Goal: Task Accomplishment & Management: Use online tool/utility

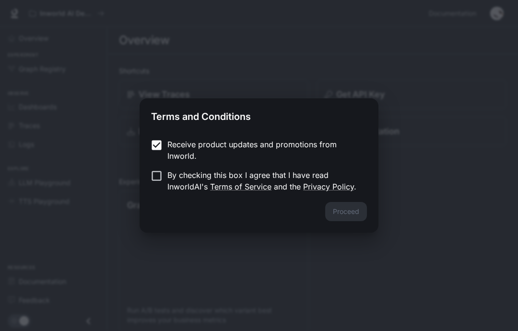
click at [154, 161] on label "Receive product updates and promotions from Inworld." at bounding box center [252, 150] width 213 height 23
click at [352, 212] on button "Proceed" at bounding box center [346, 211] width 42 height 19
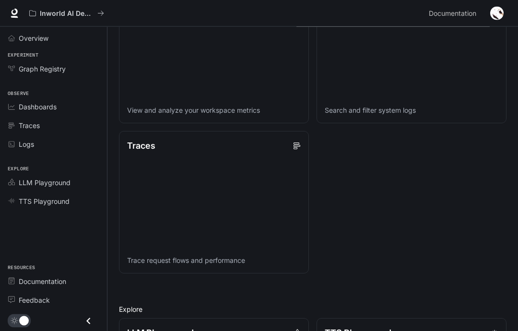
click at [16, 197] on span "TTS Playground" at bounding box center [13, 200] width 11 height 7
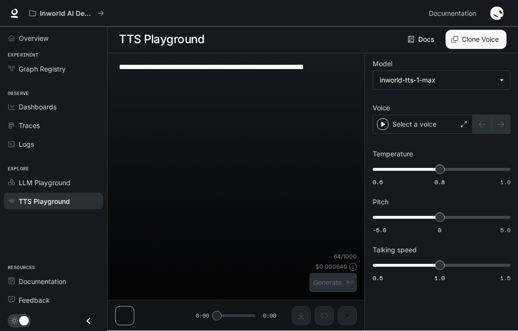
scroll to position [39, 0]
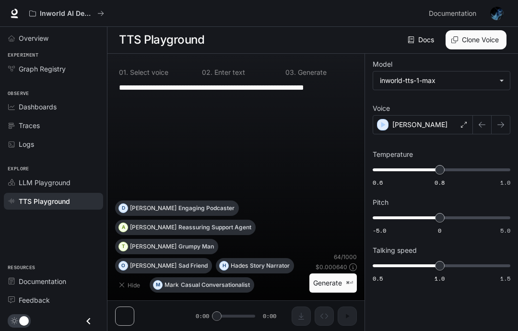
click at [433, 115] on div "[PERSON_NAME]" at bounding box center [422, 124] width 100 height 19
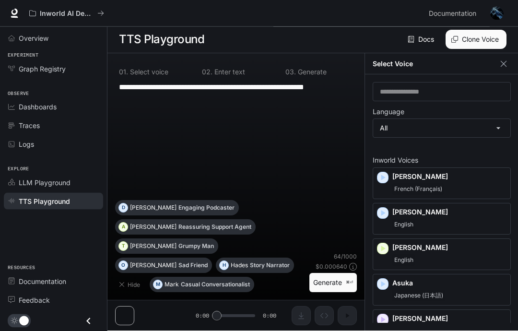
scroll to position [0, 0]
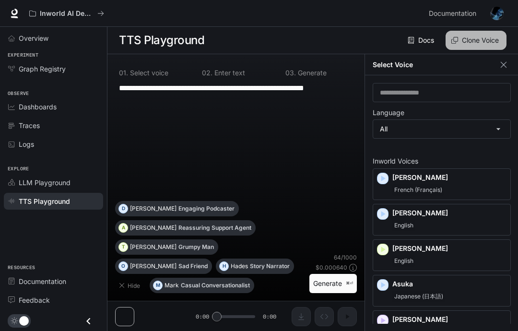
click at [484, 42] on button "Clone Voice" at bounding box center [475, 40] width 61 height 19
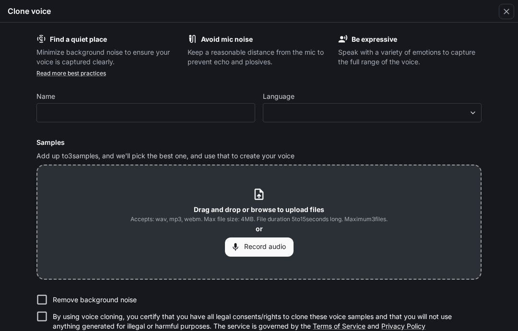
click at [263, 248] on button "Record audio" at bounding box center [259, 246] width 69 height 19
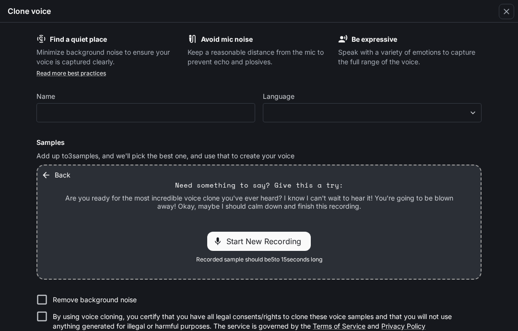
click at [374, 226] on div "Back Need something to say? Give this a try: Are you ready for the most incredi…" at bounding box center [258, 221] width 443 height 113
click at [307, 186] on p "Need something to say? Give this a try:" at bounding box center [259, 185] width 168 height 10
click at [294, 242] on span "Start New Recording" at bounding box center [266, 241] width 81 height 12
click at [285, 248] on div "Start New Recording" at bounding box center [259, 240] width 104 height 19
click at [299, 247] on p "00:13" at bounding box center [298, 241] width 29 height 14
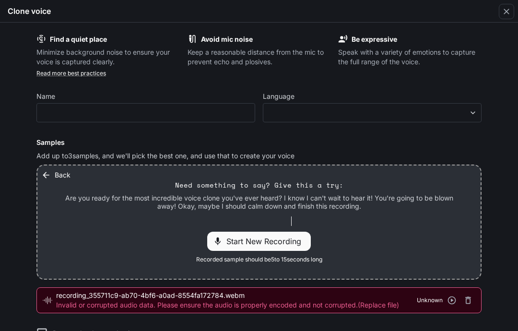
click at [258, 245] on span "Start New Recording" at bounding box center [266, 241] width 81 height 12
click at [261, 245] on span "Stop Recording" at bounding box center [248, 241] width 56 height 12
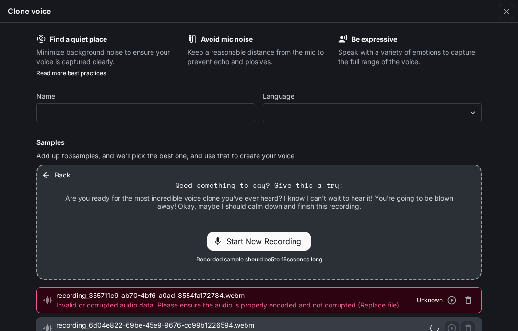
click at [267, 242] on span "Start New Recording" at bounding box center [266, 241] width 81 height 12
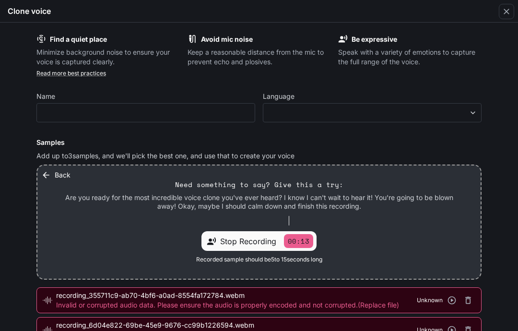
click at [242, 238] on span "Stop Recording" at bounding box center [248, 241] width 56 height 12
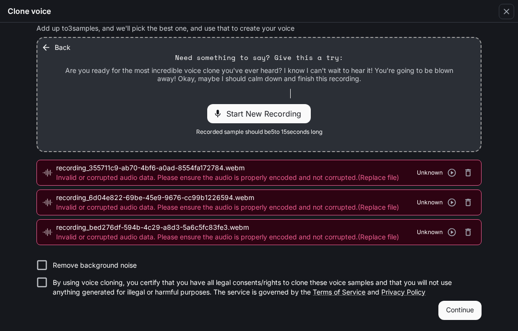
scroll to position [127, 0]
click at [471, 312] on button "Continue" at bounding box center [459, 310] width 43 height 19
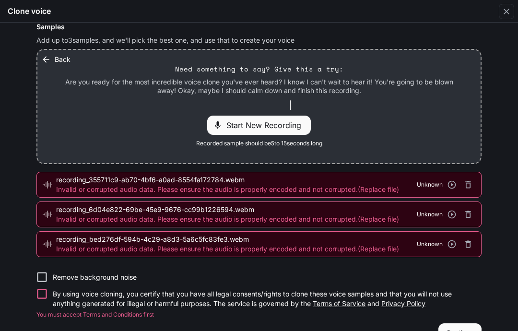
click at [445, 184] on button "button" at bounding box center [451, 184] width 14 height 14
click at [452, 213] on icon "button" at bounding box center [452, 214] width 8 height 8
click at [451, 242] on icon "button" at bounding box center [452, 244] width 8 height 8
click at [465, 185] on icon "button" at bounding box center [468, 185] width 10 height 10
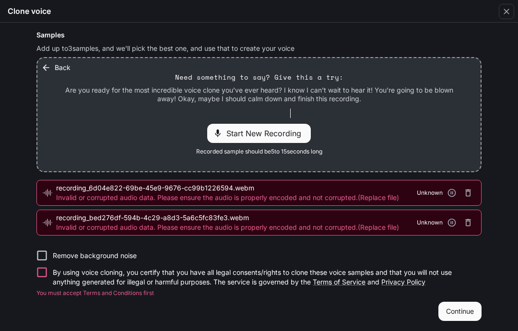
click at [468, 193] on icon "button" at bounding box center [468, 193] width 10 height 10
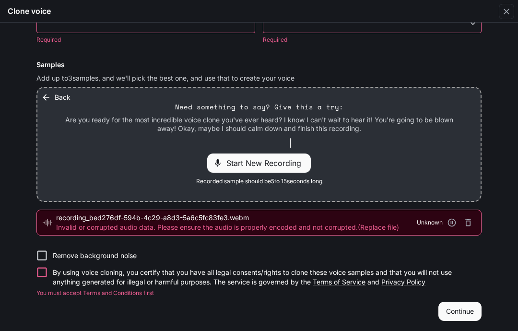
click at [468, 228] on button "button" at bounding box center [468, 222] width 14 height 14
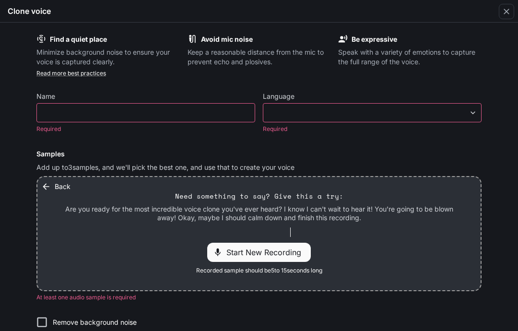
scroll to position [0, 0]
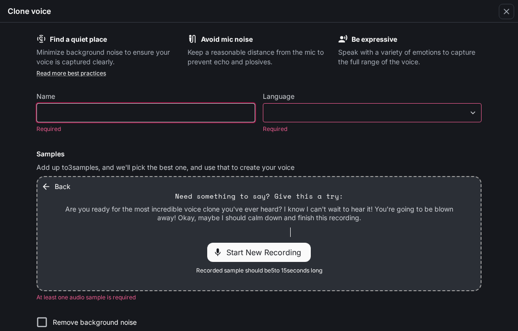
click at [45, 112] on input "text" at bounding box center [146, 113] width 218 height 10
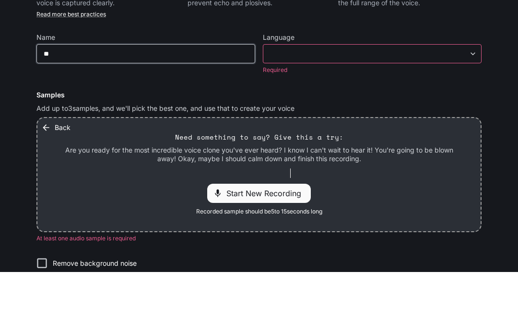
type input "*"
type input "*****"
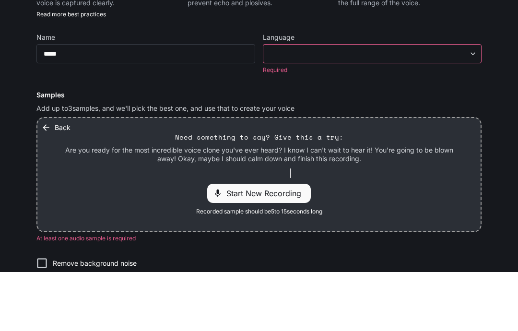
click at [465, 53] on body "**********" at bounding box center [259, 165] width 518 height 331
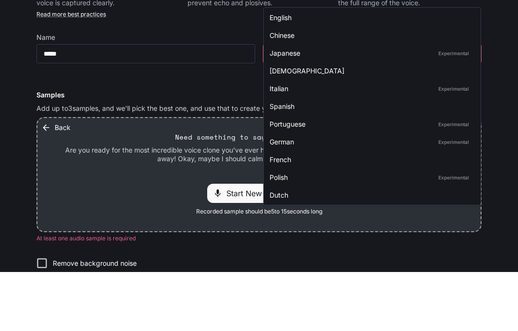
scroll to position [39, 0]
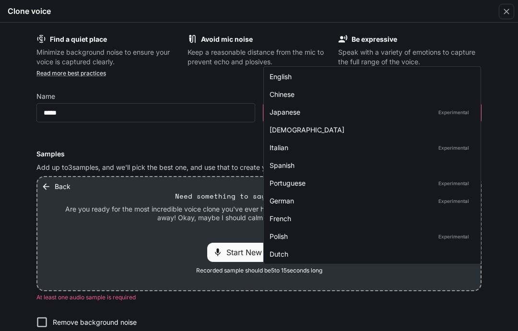
click at [392, 79] on div "English" at bounding box center [369, 76] width 201 height 10
type input "*****"
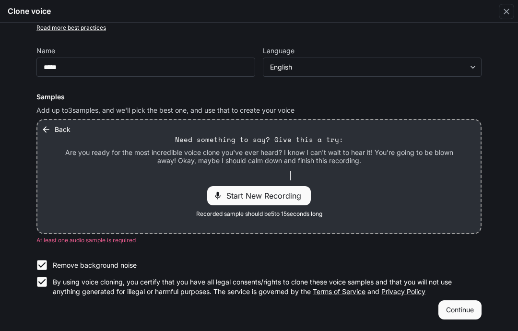
scroll to position [45, 0]
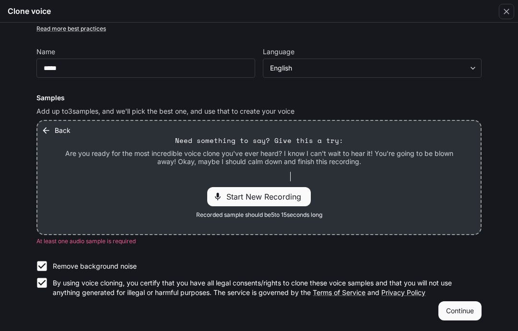
click at [474, 311] on button "Continue" at bounding box center [459, 310] width 43 height 19
click at [464, 309] on button "Continue" at bounding box center [459, 310] width 43 height 19
click at [468, 313] on button "Continue" at bounding box center [459, 310] width 43 height 19
click at [468, 310] on button "Continue" at bounding box center [459, 310] width 43 height 19
click at [467, 310] on button "Continue" at bounding box center [459, 310] width 43 height 19
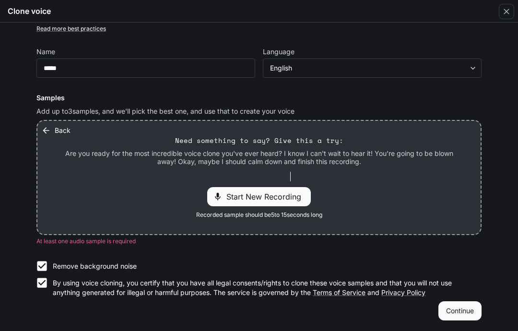
click at [472, 309] on button "Continue" at bounding box center [459, 310] width 43 height 19
click at [290, 191] on span "Start New Recording" at bounding box center [266, 197] width 81 height 12
click at [260, 198] on span "Stop Recording" at bounding box center [248, 197] width 56 height 12
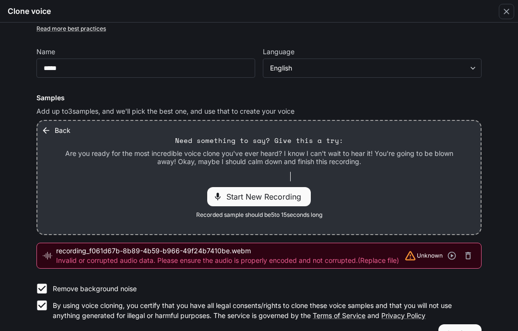
click at [448, 259] on icon "button" at bounding box center [452, 256] width 10 height 10
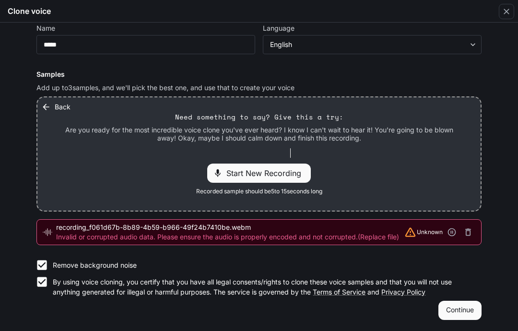
scroll to position [68, 0]
click at [469, 312] on button "Continue" at bounding box center [459, 310] width 43 height 19
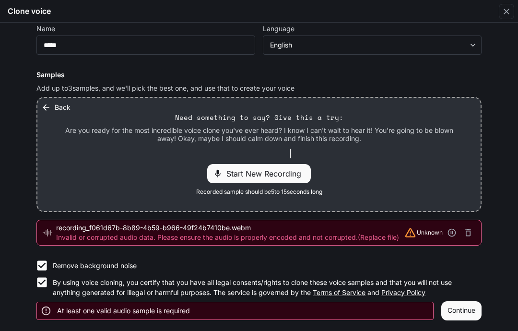
click at [291, 180] on div "Start New Recording" at bounding box center [259, 173] width 104 height 19
click at [266, 174] on span "Stop Recording" at bounding box center [248, 174] width 56 height 12
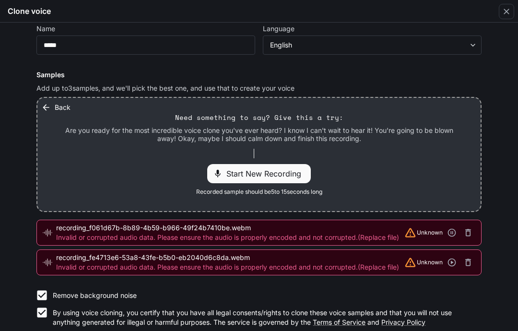
click at [451, 265] on icon "button" at bounding box center [452, 262] width 10 height 10
click at [452, 231] on icon "button" at bounding box center [452, 233] width 8 height 8
click at [455, 228] on icon "button" at bounding box center [452, 233] width 10 height 10
click at [467, 230] on icon "button" at bounding box center [468, 232] width 6 height 7
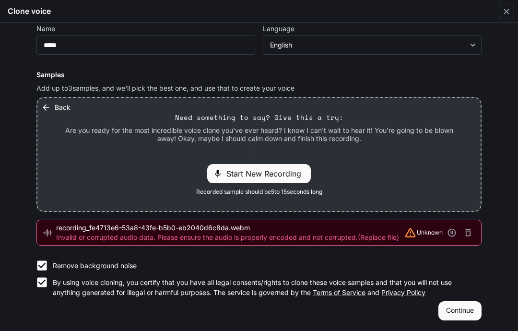
click at [466, 231] on icon "button" at bounding box center [468, 233] width 10 height 10
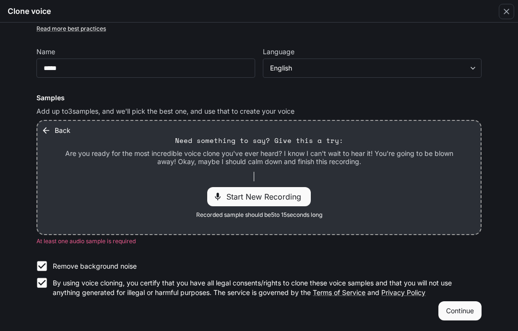
click at [306, 195] on span "Start New Recording" at bounding box center [266, 197] width 81 height 12
click at [253, 191] on span "Stop Recording" at bounding box center [248, 197] width 56 height 12
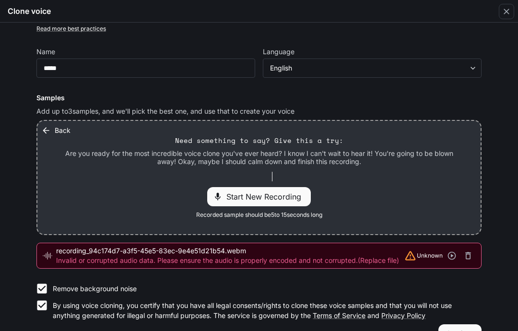
click at [450, 261] on button "button" at bounding box center [451, 255] width 14 height 14
click at [464, 260] on button "button" at bounding box center [468, 255] width 14 height 14
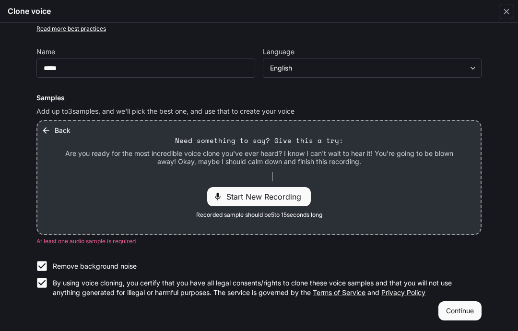
click at [295, 195] on span "Start New Recording" at bounding box center [266, 197] width 81 height 12
click at [264, 192] on span "Stop Recording" at bounding box center [248, 197] width 56 height 12
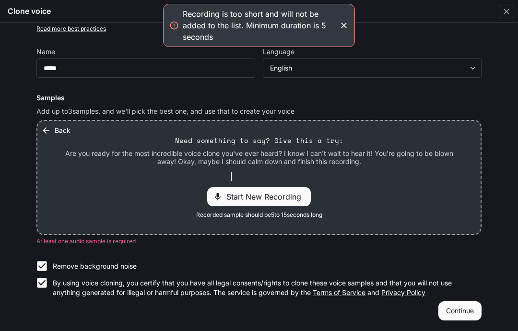
click at [347, 25] on icon "button" at bounding box center [344, 26] width 10 height 10
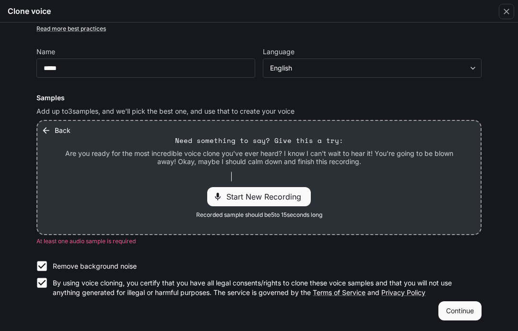
click at [296, 202] on div "Start New Recording" at bounding box center [259, 196] width 104 height 19
click at [270, 196] on span "Stop Recording" at bounding box center [248, 197] width 56 height 12
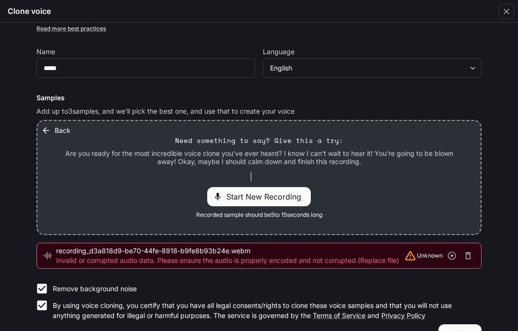
click at [446, 250] on button "button" at bounding box center [451, 255] width 14 height 14
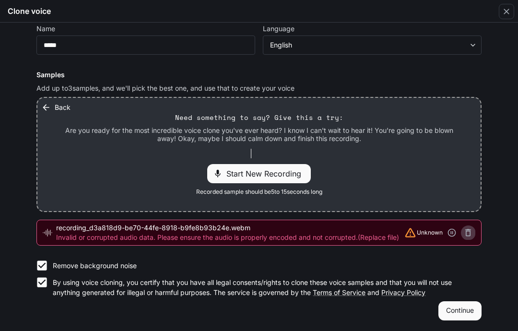
click at [467, 234] on icon "button" at bounding box center [468, 233] width 10 height 10
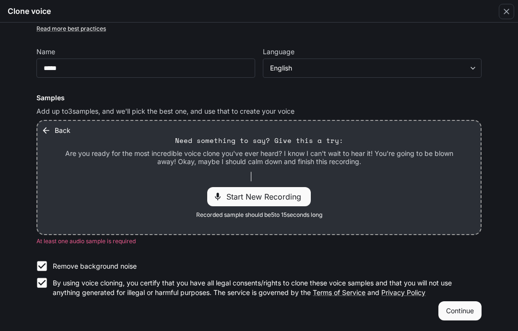
click at [285, 199] on span "Start New Recording" at bounding box center [266, 197] width 81 height 12
click at [263, 197] on span "Stop Recording" at bounding box center [248, 197] width 56 height 12
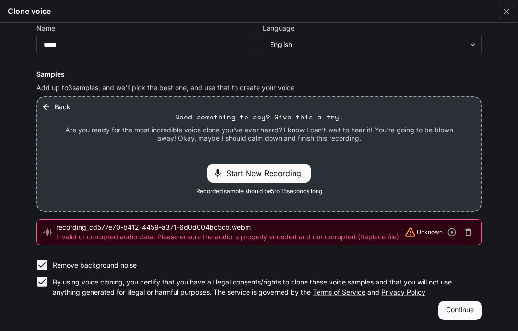
scroll to position [68, 0]
click at [469, 318] on button "Continue" at bounding box center [459, 310] width 43 height 19
click at [470, 319] on button "Continue" at bounding box center [459, 310] width 43 height 19
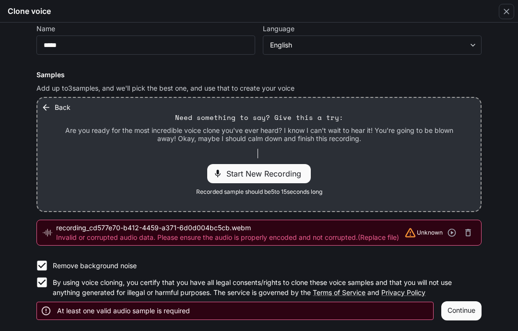
click at [470, 310] on button "Continue" at bounding box center [461, 310] width 40 height 19
click at [289, 178] on span "Start New Recording" at bounding box center [266, 174] width 81 height 12
click at [260, 174] on span "Stop Recording" at bounding box center [248, 174] width 56 height 12
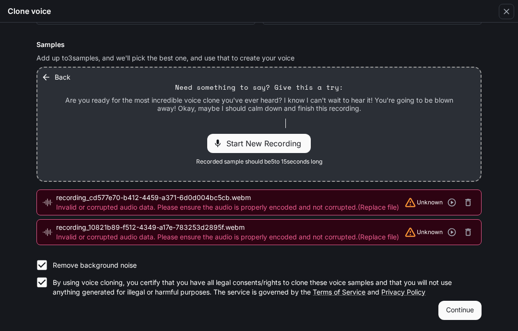
scroll to position [97, 0]
click at [463, 310] on button "Continue" at bounding box center [459, 310] width 43 height 19
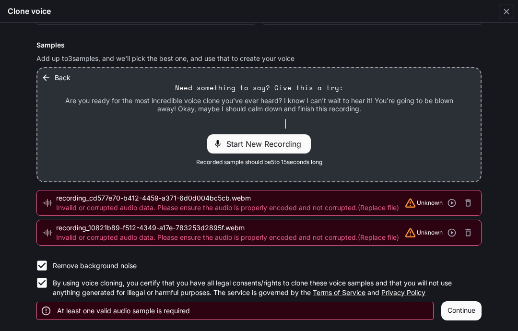
click at [469, 198] on icon "button" at bounding box center [468, 203] width 10 height 10
click at [469, 228] on icon "button" at bounding box center [468, 233] width 10 height 10
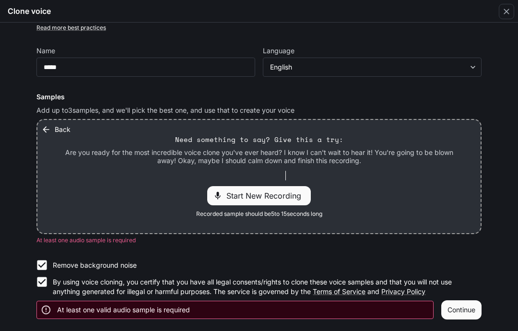
click at [474, 256] on div "Remove background noise By using voice cloning, you certify that you have all l…" at bounding box center [258, 276] width 445 height 40
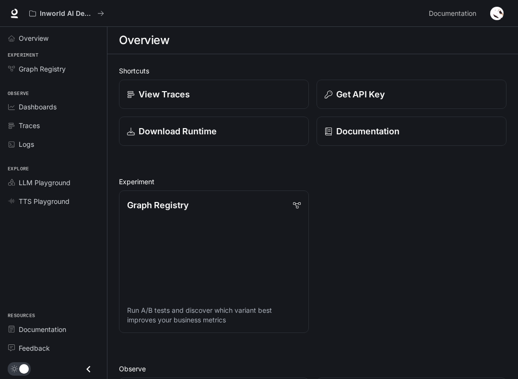
click at [81, 198] on div "TTS Playground" at bounding box center [59, 201] width 80 height 10
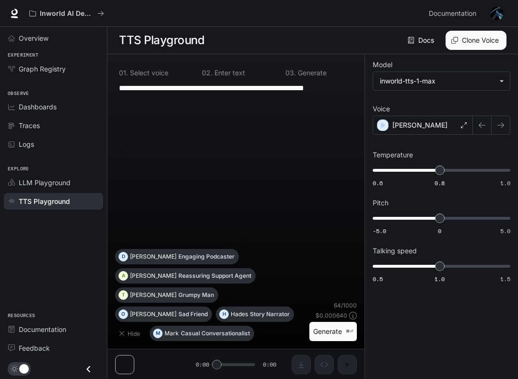
click at [474, 39] on button "Clone Voice" at bounding box center [475, 40] width 61 height 19
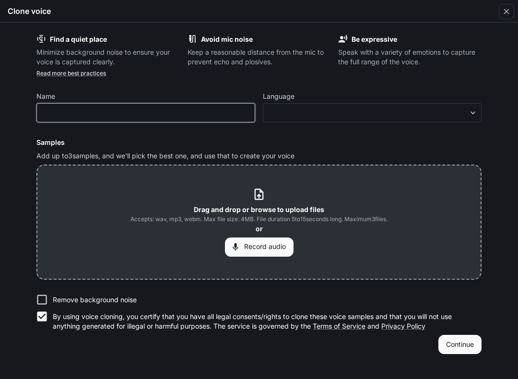
click at [182, 110] on input "text" at bounding box center [146, 113] width 218 height 10
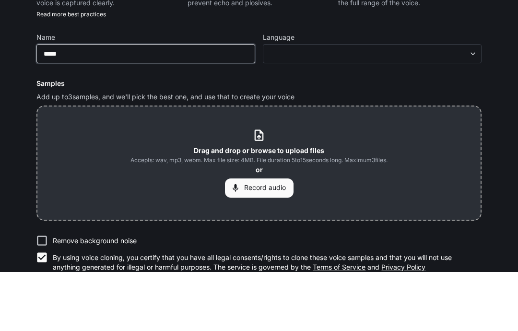
type input "*****"
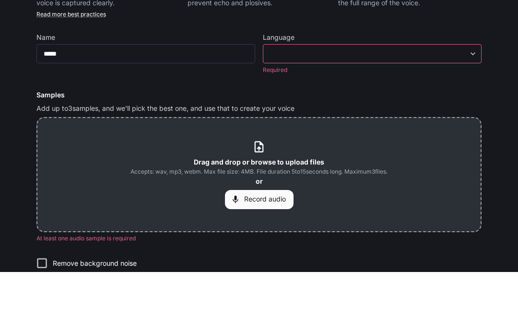
click at [425, 58] on body "**********" at bounding box center [259, 165] width 518 height 331
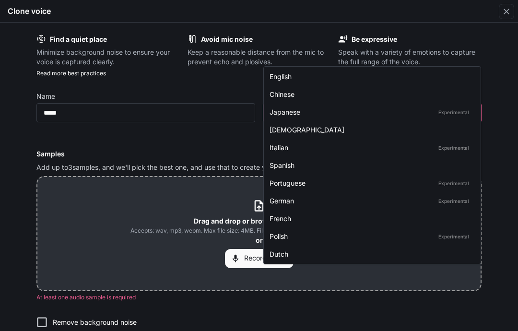
click at [386, 76] on div "English" at bounding box center [369, 76] width 201 height 10
type input "*****"
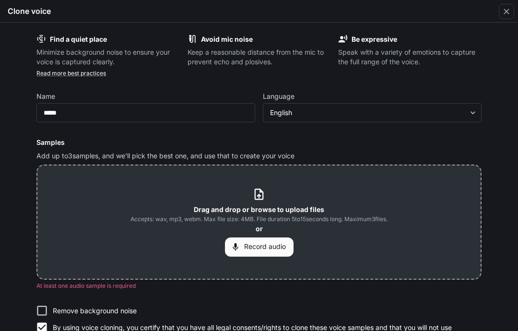
click at [312, 222] on span "Accepts: wav, mp3, webm. Max file size: 4MB. File duration 5 to 15 seconds long…" at bounding box center [258, 219] width 257 height 10
click at [276, 247] on button "Record audio" at bounding box center [259, 246] width 69 height 19
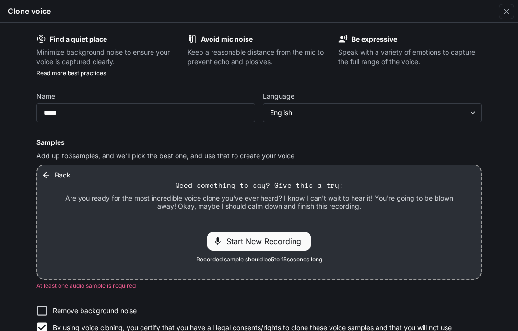
click at [51, 171] on button "Back" at bounding box center [56, 174] width 35 height 19
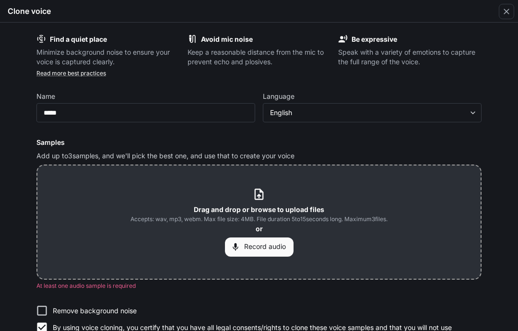
click at [258, 192] on icon at bounding box center [258, 193] width 13 height 13
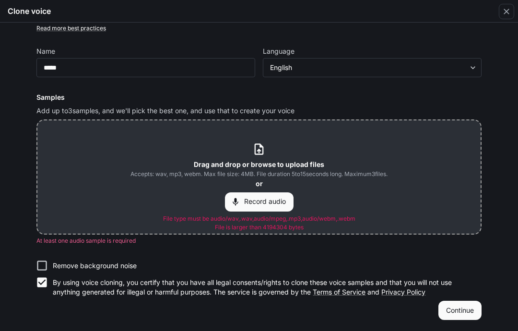
scroll to position [45, 0]
click at [256, 155] on icon at bounding box center [258, 149] width 13 height 13
